Goal: Task Accomplishment & Management: Use online tool/utility

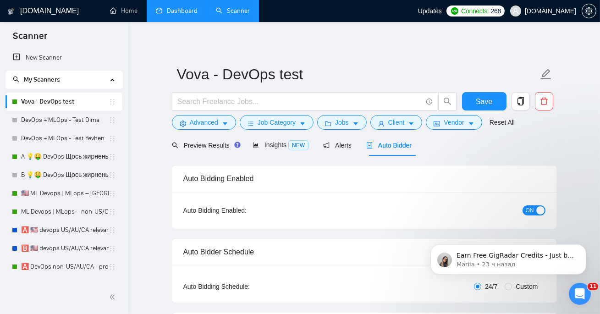
click at [164, 11] on link "Dashboard" at bounding box center [177, 11] width 42 height 8
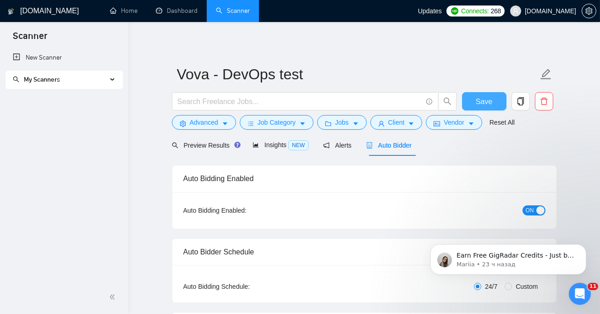
click at [487, 101] on span "Save" at bounding box center [484, 101] width 16 height 11
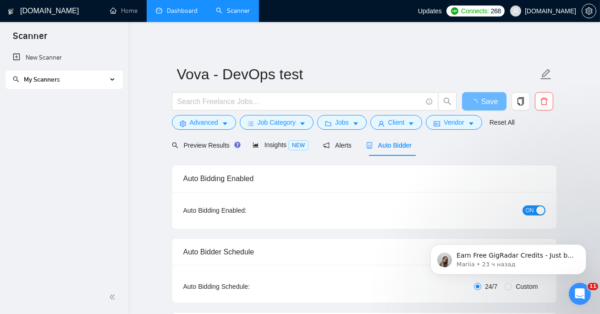
click at [197, 13] on link "Dashboard" at bounding box center [177, 11] width 42 height 8
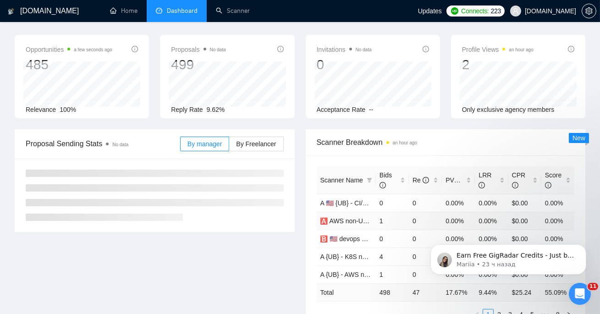
scroll to position [83, 0]
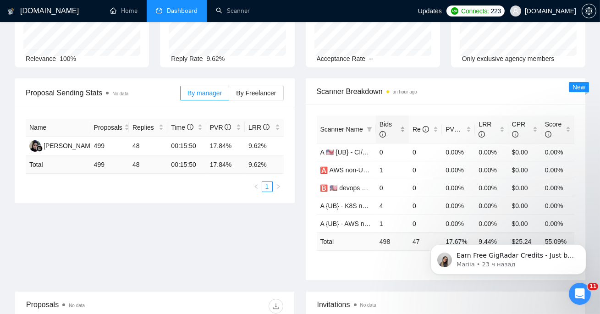
click at [391, 135] on span "Bids" at bounding box center [388, 129] width 19 height 20
click at [392, 135] on span "Bids" at bounding box center [388, 129] width 19 height 20
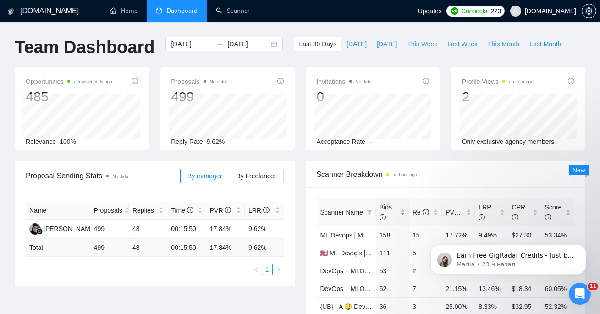
click at [419, 48] on span "This Week" at bounding box center [422, 44] width 30 height 10
type input "[DATE]"
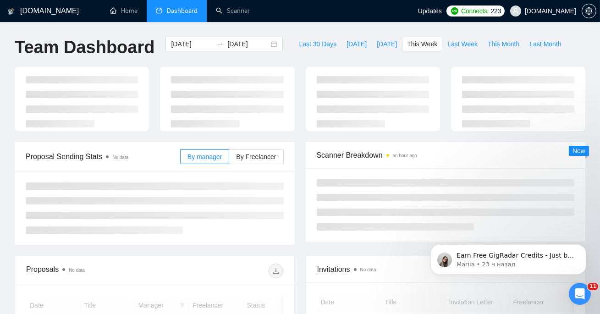
scroll to position [120, 0]
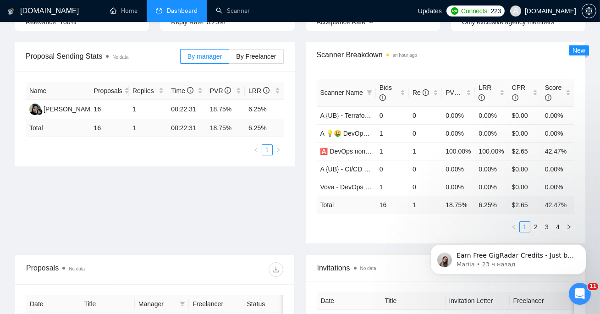
click at [356, 91] on span "Scanner Name" at bounding box center [341, 92] width 43 height 7
click at [384, 91] on span "Bids" at bounding box center [388, 92] width 19 height 20
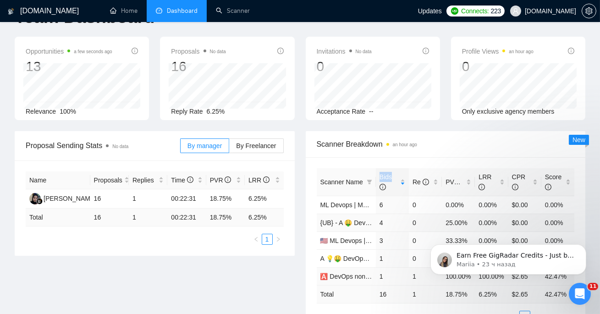
scroll to position [0, 0]
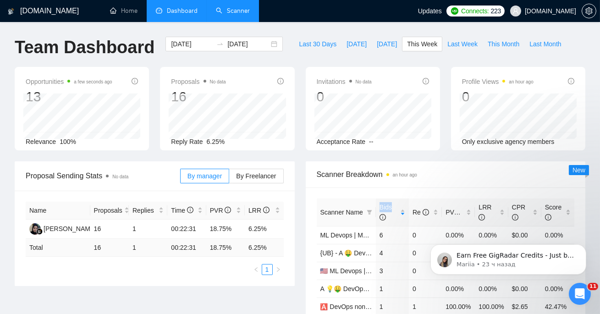
click at [230, 15] on link "Scanner" at bounding box center [233, 11] width 34 height 8
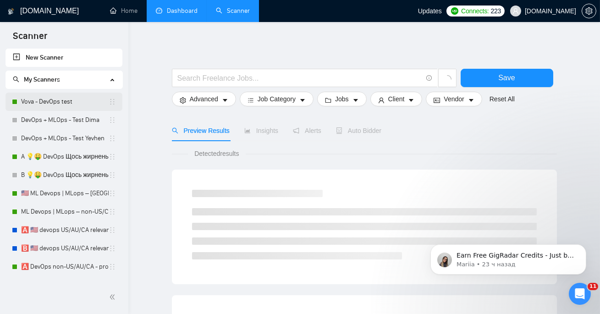
click at [82, 104] on link "Vova - DevOps test" at bounding box center [65, 102] width 88 height 18
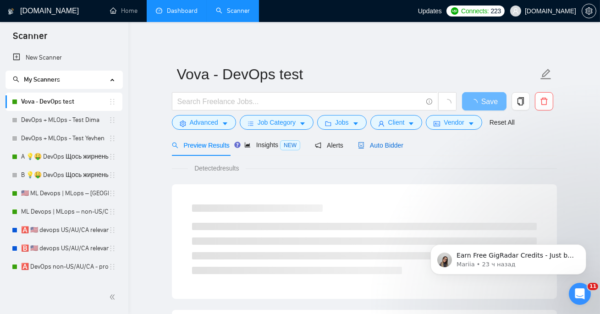
click at [385, 148] on span "Auto Bidder" at bounding box center [380, 145] width 45 height 7
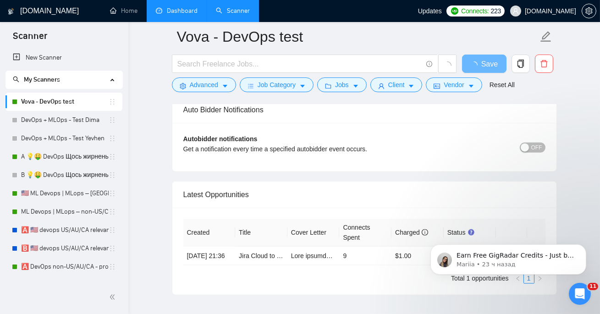
scroll to position [2116, 0]
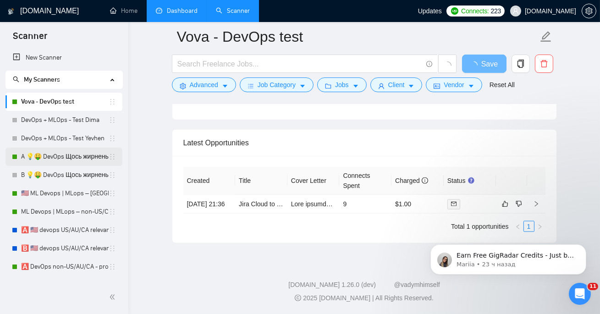
click at [75, 152] on link "A 💡🤑 DevOps Щось жирненьке -" at bounding box center [65, 157] width 88 height 18
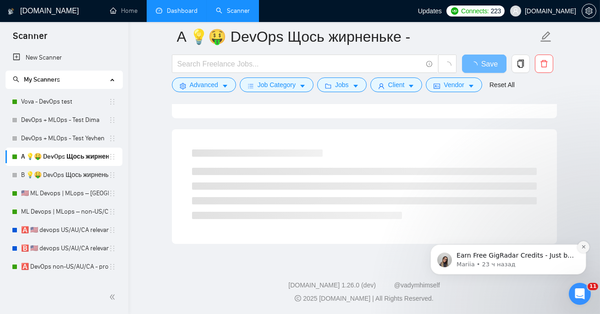
click at [581, 248] on icon "Dismiss notification" at bounding box center [583, 246] width 5 height 5
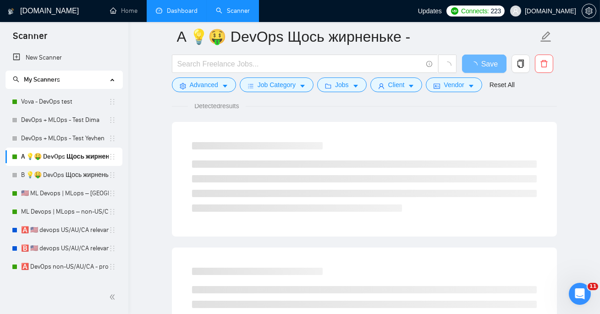
scroll to position [0, 0]
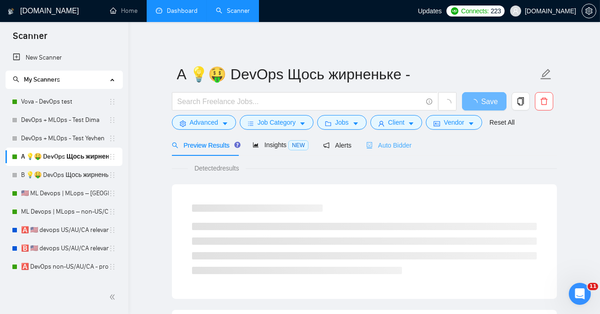
click at [402, 152] on div "Auto Bidder" at bounding box center [388, 145] width 45 height 22
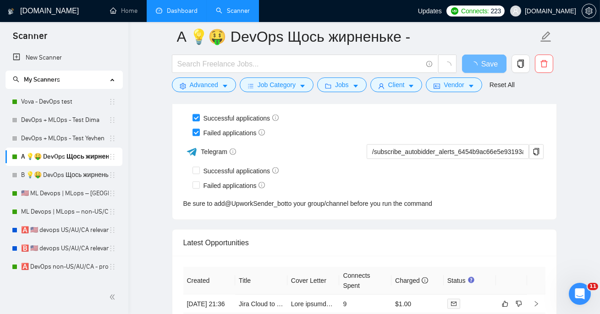
scroll to position [2379, 0]
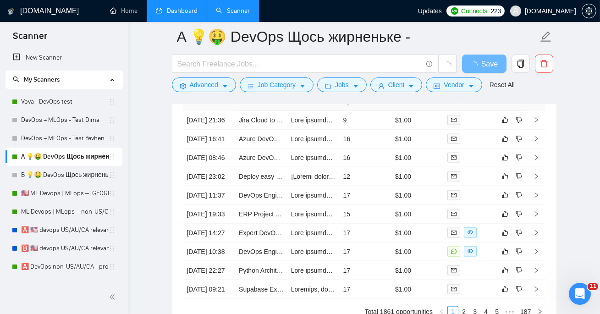
click at [171, 7] on link "Dashboard" at bounding box center [177, 11] width 42 height 8
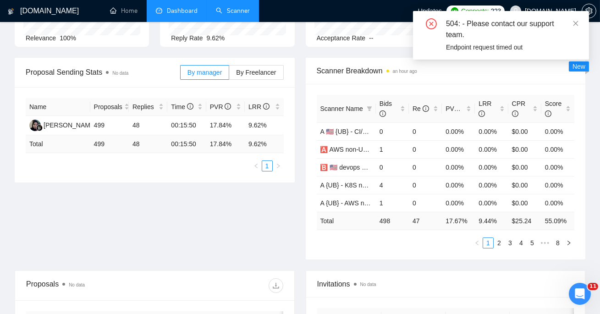
scroll to position [73, 0]
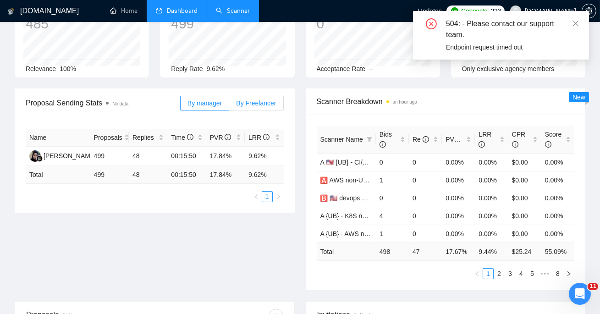
click at [251, 104] on span "By Freelancer" at bounding box center [256, 102] width 40 height 7
click at [229, 105] on input "By Freelancer" at bounding box center [229, 105] width 0 height 0
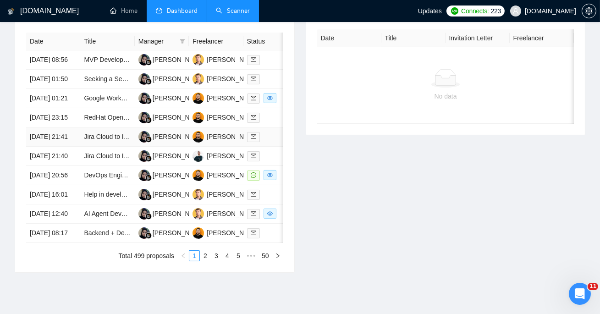
scroll to position [387, 0]
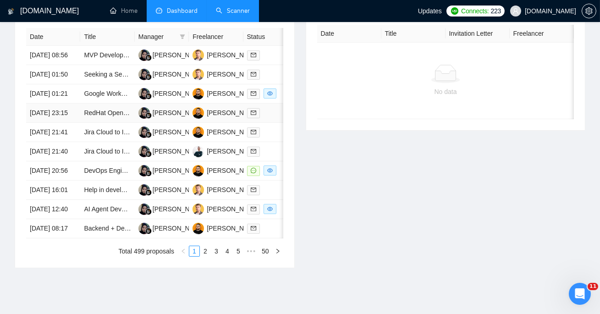
click at [223, 123] on td "[PERSON_NAME]" at bounding box center [216, 113] width 54 height 19
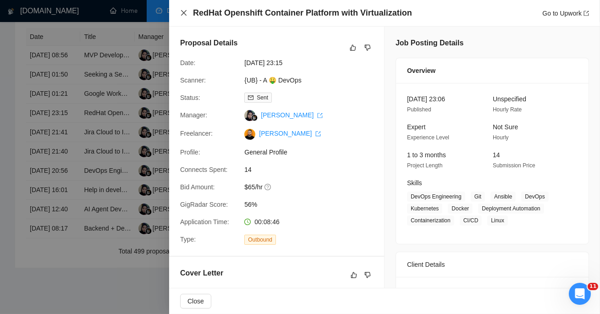
click at [184, 16] on icon "close" at bounding box center [183, 12] width 7 height 7
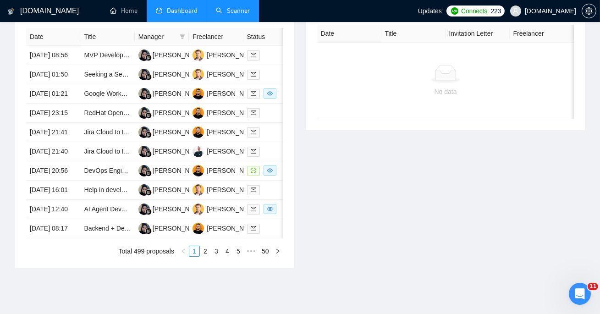
click at [232, 15] on link "Scanner" at bounding box center [233, 11] width 34 height 8
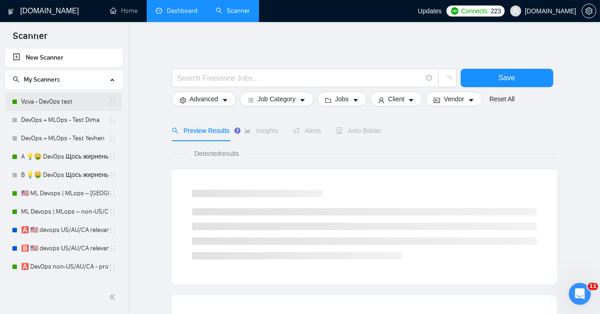
click at [66, 102] on link "Vova - DevOps test" at bounding box center [65, 102] width 88 height 18
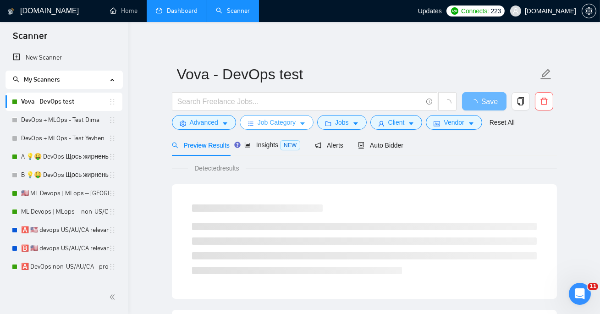
click at [294, 121] on span "Job Category" at bounding box center [277, 122] width 38 height 10
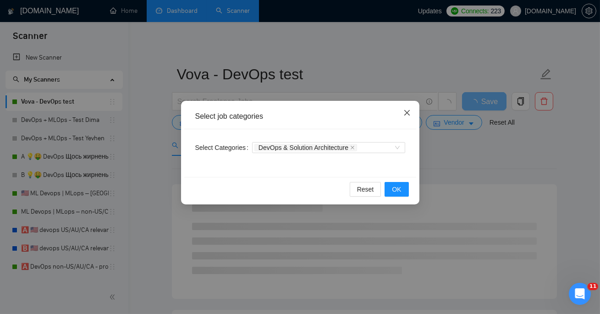
click at [406, 110] on icon "close" at bounding box center [406, 112] width 7 height 7
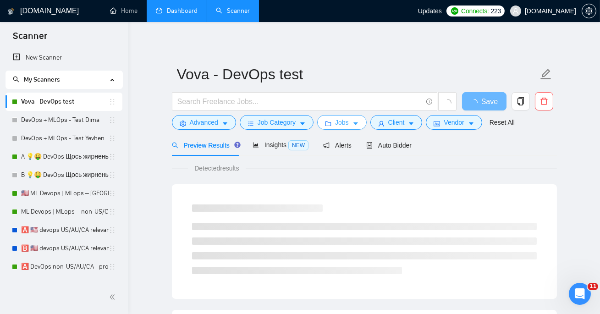
click at [335, 125] on button "Jobs" at bounding box center [341, 122] width 49 height 15
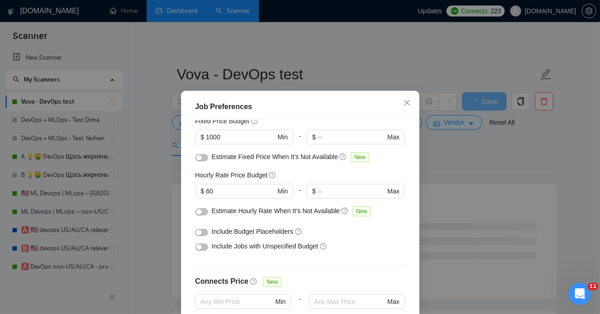
scroll to position [66, 0]
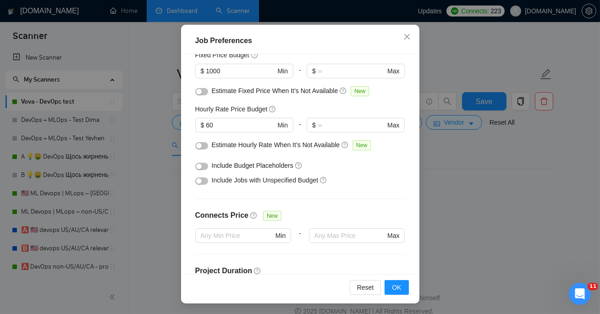
click at [204, 84] on div "$ 1000 Min" at bounding box center [244, 75] width 98 height 22
click at [203, 90] on button "button" at bounding box center [201, 91] width 13 height 7
click at [198, 146] on div "button" at bounding box center [198, 145] width 5 height 5
click at [240, 181] on span "Include Jobs with Unspecified Budget" at bounding box center [265, 179] width 107 height 7
click at [210, 178] on div "Include Jobs with Unspecified Budget" at bounding box center [300, 180] width 210 height 15
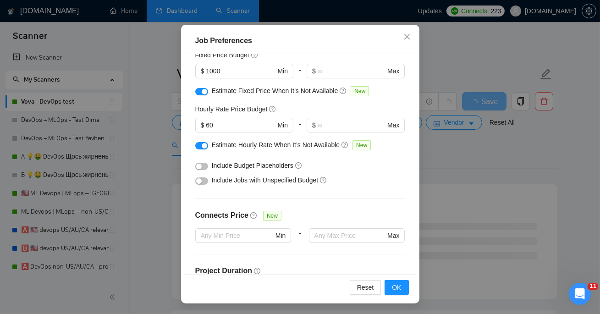
click at [203, 180] on button "button" at bounding box center [201, 180] width 13 height 7
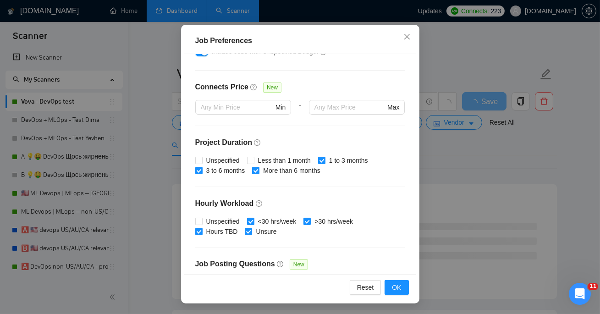
scroll to position [296, 0]
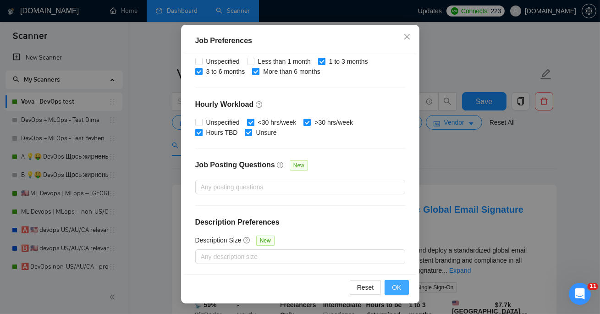
click at [395, 283] on span "OK" at bounding box center [396, 287] width 9 height 10
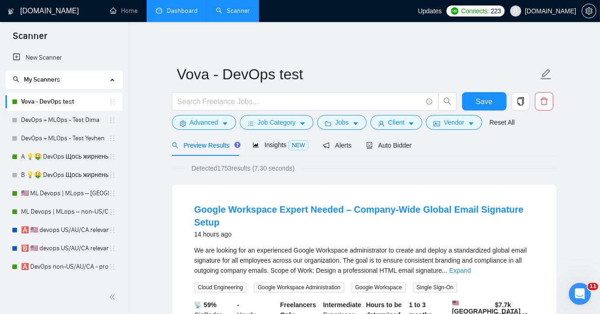
scroll to position [30, 0]
click at [483, 95] on button "Save" at bounding box center [484, 101] width 44 height 18
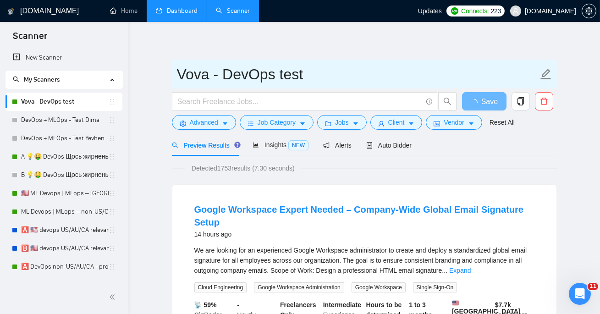
click at [313, 71] on input "Vova - DevOps test" at bounding box center [357, 74] width 361 height 23
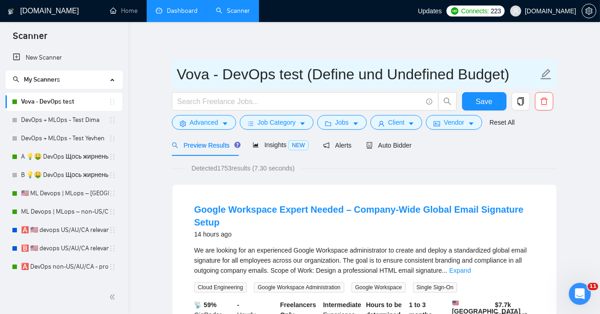
click at [340, 72] on input "Vova - DevOps test (Define und Undefined Budget)" at bounding box center [357, 74] width 361 height 23
click at [384, 77] on input "Vova - DevOps test (D und Undefined Budget)" at bounding box center [357, 74] width 361 height 23
click at [337, 77] on input "Vova - DevOps test (D und UD Budget)" at bounding box center [357, 74] width 361 height 23
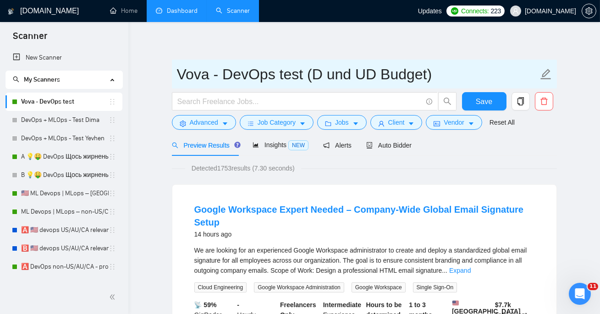
click at [337, 77] on input "Vova - DevOps test (D und UD Budget)" at bounding box center [357, 74] width 361 height 23
type input "Vova - DevOps test (D & UD Budget)"
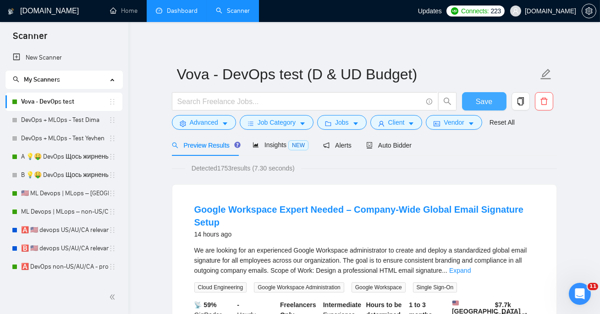
click at [475, 102] on button "Save" at bounding box center [484, 101] width 44 height 18
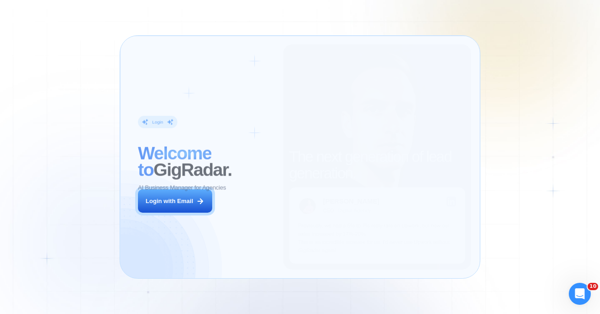
click at [248, 219] on div "Login ‍ Welcome to GigRadar. AI Business Manager for Agencies Login with Email" at bounding box center [206, 156] width 154 height 225
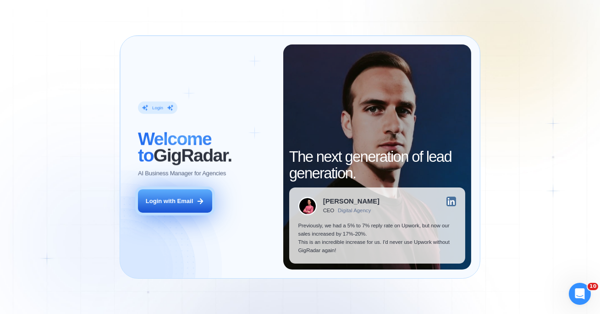
click at [188, 199] on div "Login with Email" at bounding box center [169, 201] width 47 height 8
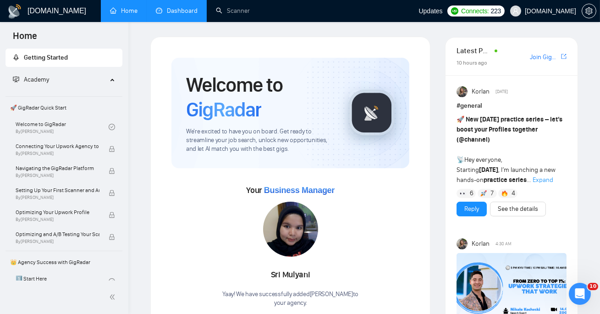
click at [177, 8] on link "Dashboard" at bounding box center [177, 11] width 42 height 8
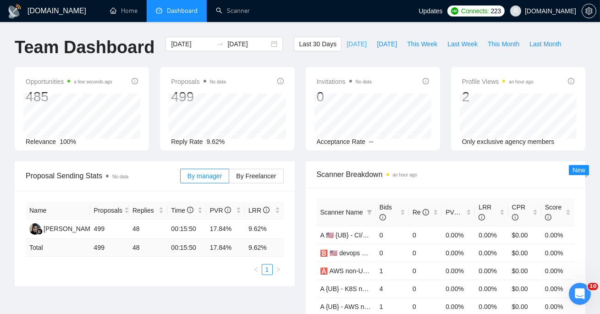
click at [353, 44] on span "[DATE]" at bounding box center [356, 44] width 20 height 10
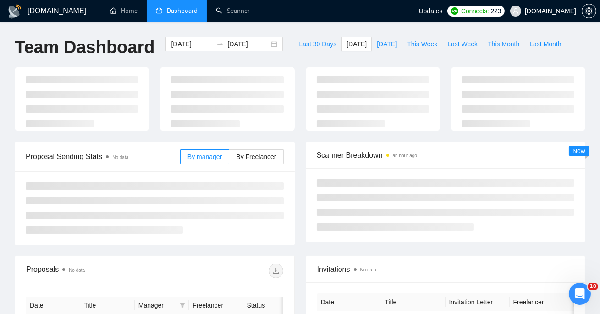
type input "[DATE]"
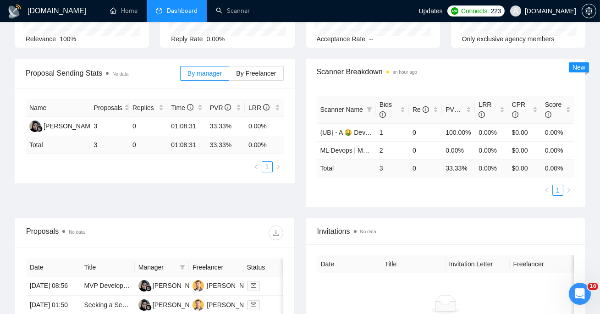
scroll to position [115, 0]
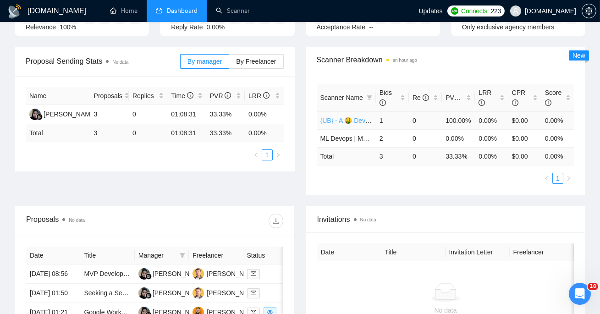
click at [346, 119] on link "{UB} - A 🤑 DevOps" at bounding box center [348, 120] width 57 height 7
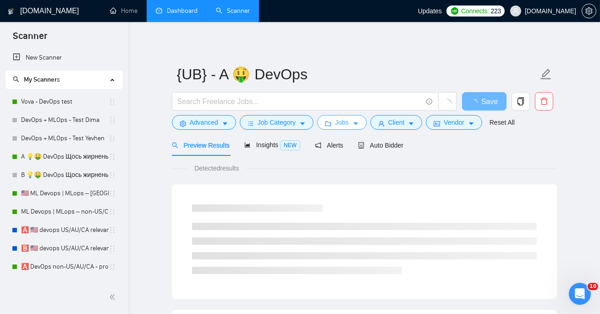
click at [330, 122] on icon "folder" at bounding box center [328, 124] width 6 height 6
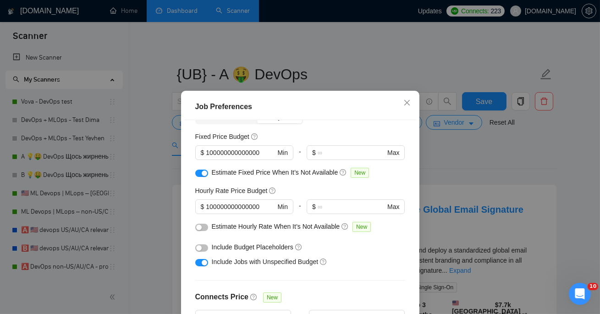
scroll to position [296, 0]
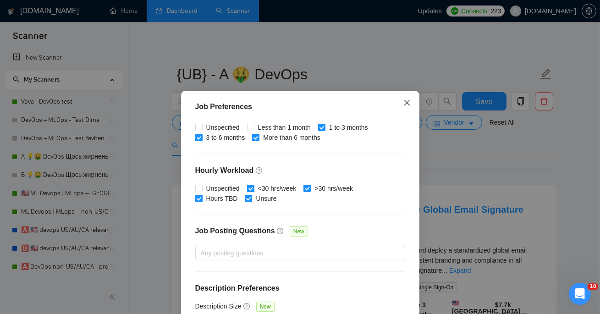
click at [406, 98] on span "Close" at bounding box center [407, 103] width 25 height 25
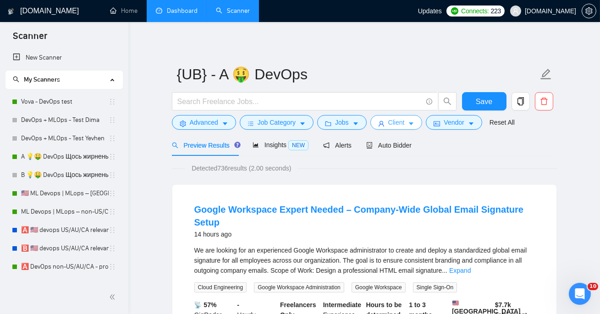
click at [400, 124] on span "Client" at bounding box center [396, 122] width 16 height 10
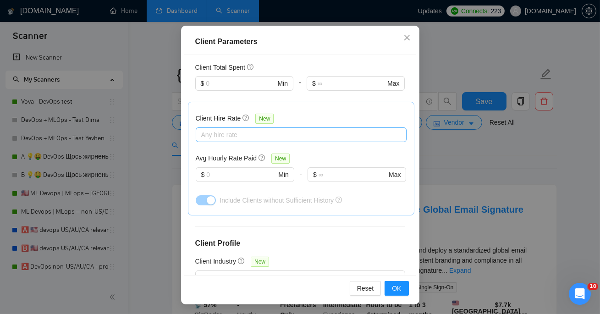
scroll to position [372, 0]
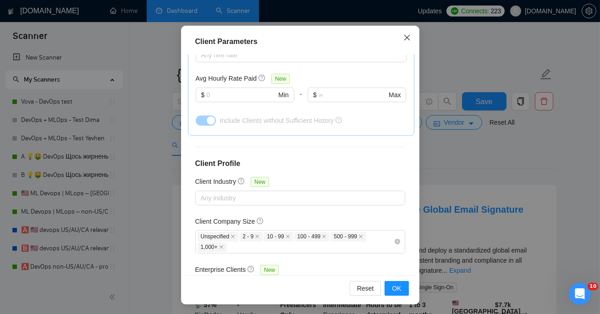
click at [408, 33] on span "Close" at bounding box center [407, 38] width 25 height 25
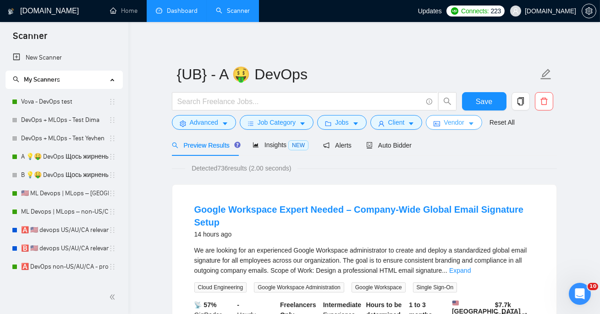
click at [471, 124] on button "Vendor" at bounding box center [454, 122] width 56 height 15
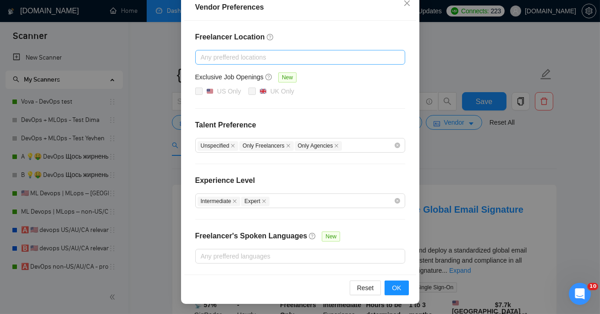
scroll to position [0, 0]
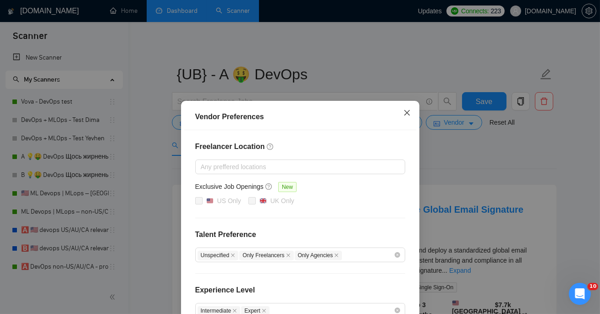
click at [406, 108] on span "Close" at bounding box center [407, 113] width 25 height 25
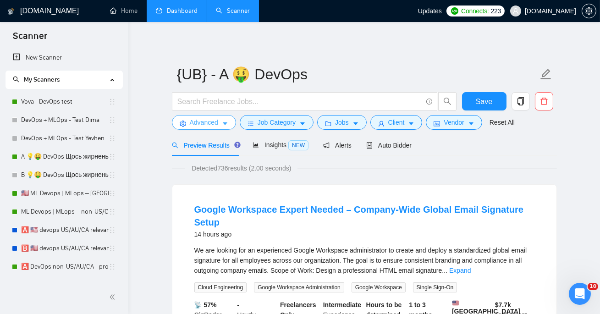
click at [219, 123] on button "Advanced" at bounding box center [204, 122] width 64 height 15
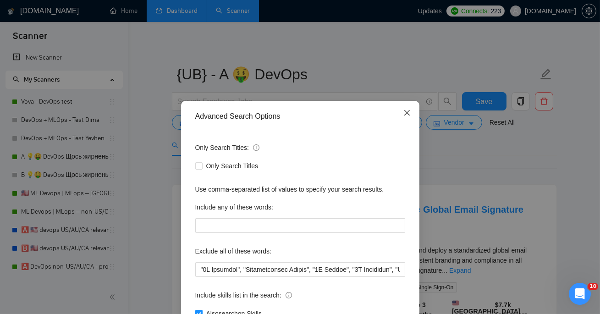
click at [411, 107] on span "Close" at bounding box center [407, 113] width 25 height 25
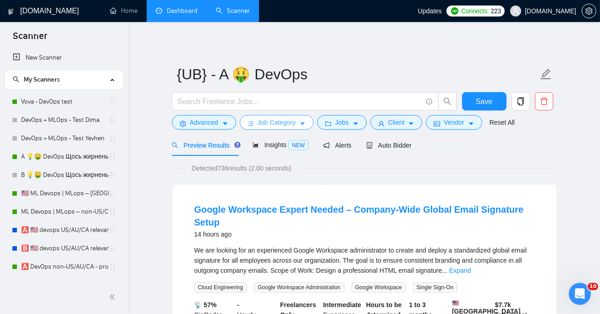
click at [267, 127] on span "Job Category" at bounding box center [277, 122] width 38 height 10
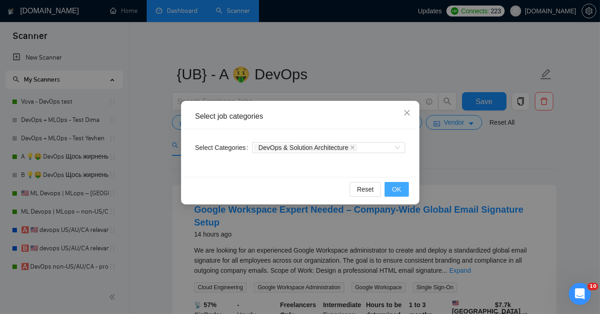
click at [398, 193] on span "OK" at bounding box center [396, 189] width 9 height 10
